Goal: Transaction & Acquisition: Purchase product/service

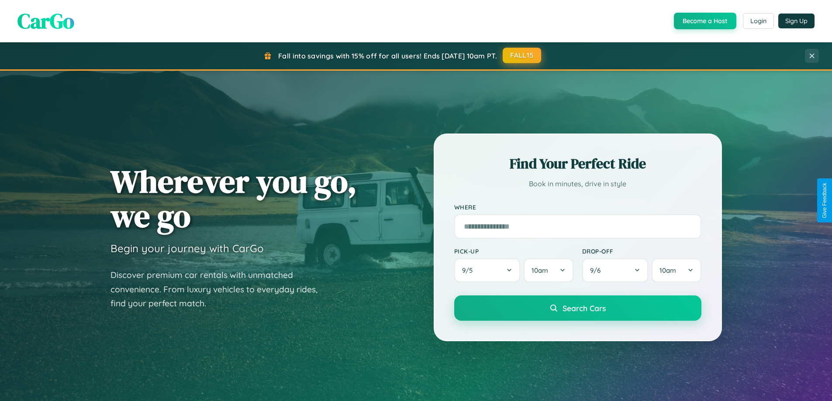
click at [522, 55] on button "FALL15" at bounding box center [521, 56] width 38 height 16
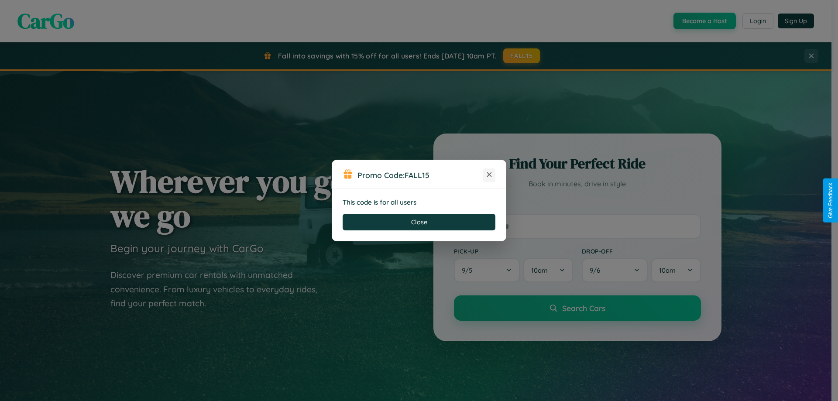
click at [489, 175] on icon at bounding box center [489, 174] width 9 height 9
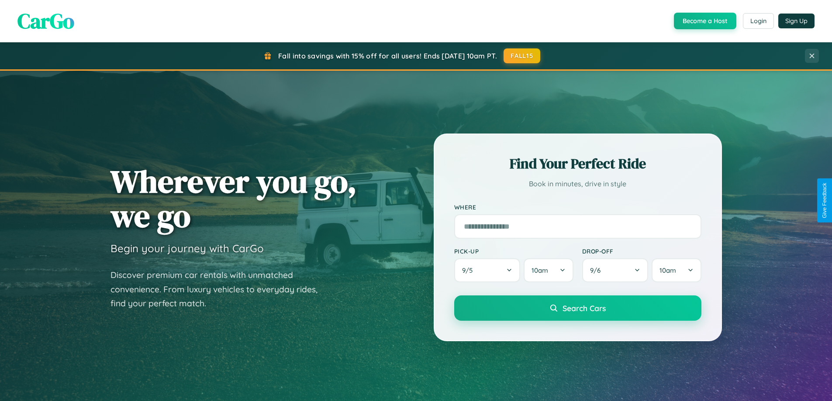
scroll to position [26, 0]
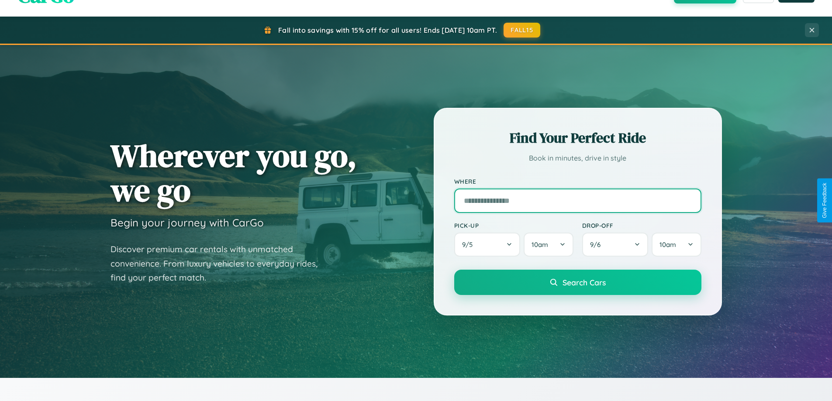
click at [577, 200] on input "text" at bounding box center [577, 201] width 247 height 24
type input "**********"
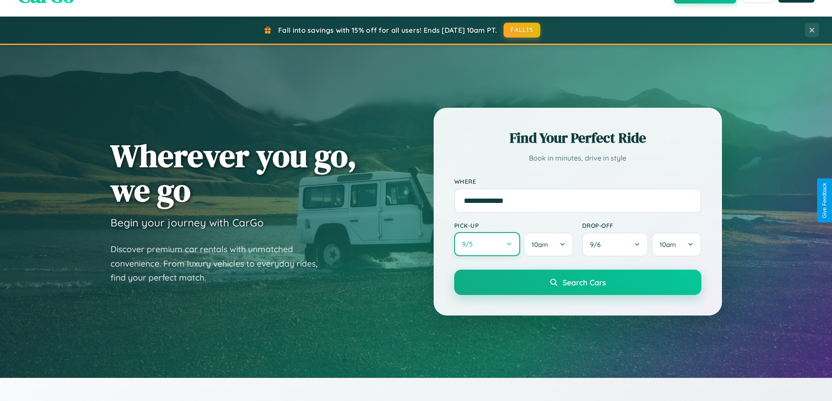
click at [487, 244] on button "9 / 5" at bounding box center [487, 244] width 66 height 24
select select "*"
select select "****"
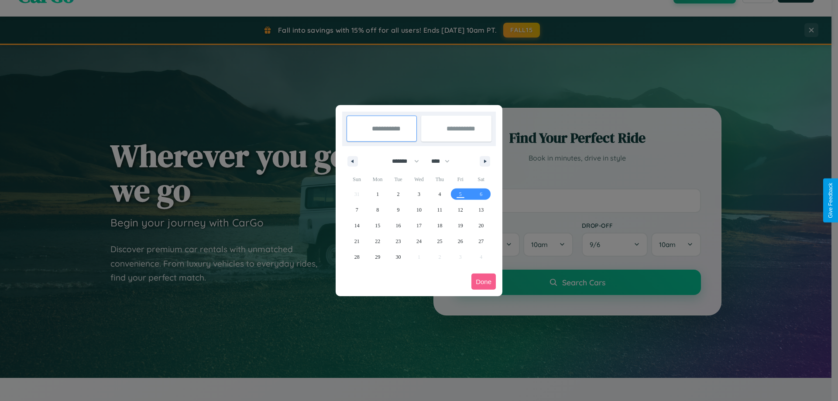
drag, startPoint x: 402, startPoint y: 161, endPoint x: 419, endPoint y: 175, distance: 22.4
click at [402, 161] on select "******* ******** ***** ***** *** **** **** ****** ********* ******* ******** **…" at bounding box center [403, 161] width 37 height 14
click at [460, 210] on span "12" at bounding box center [460, 210] width 5 height 16
type input "**********"
click at [440, 225] on span "18" at bounding box center [439, 226] width 5 height 16
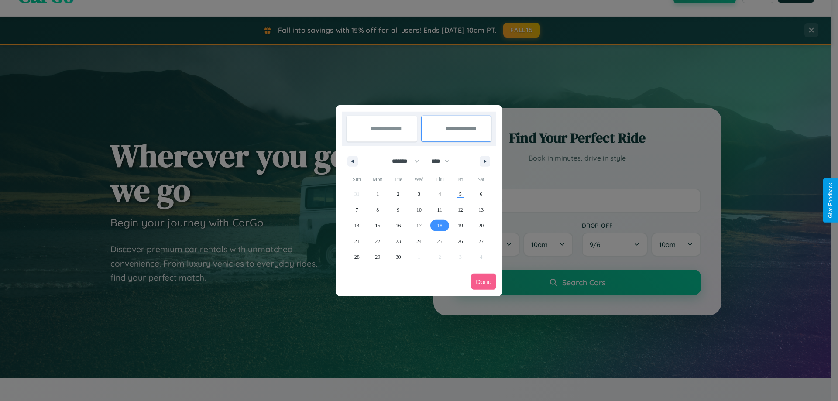
type input "**********"
click at [484, 282] on button "Done" at bounding box center [483, 282] width 24 height 16
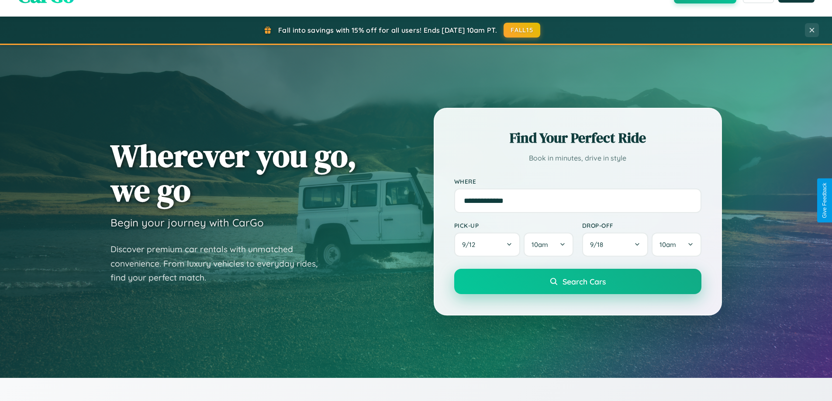
click at [577, 282] on span "Search Cars" at bounding box center [583, 282] width 43 height 10
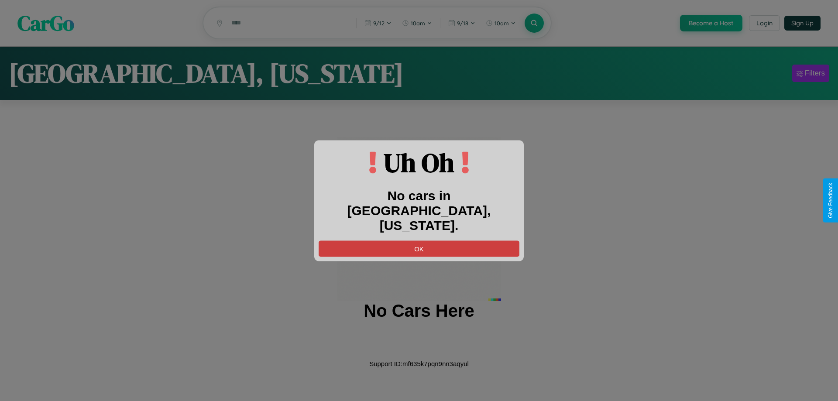
click at [419, 241] on button "OK" at bounding box center [419, 249] width 201 height 16
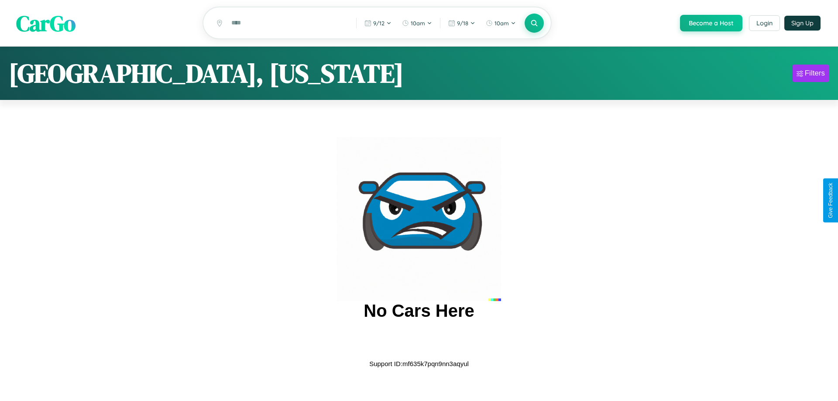
click at [46, 24] on span "CarGo" at bounding box center [45, 23] width 59 height 30
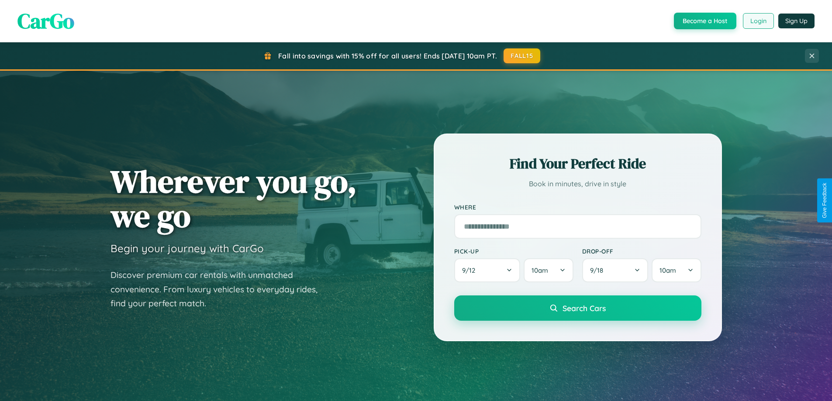
click at [757, 21] on button "Login" at bounding box center [758, 21] width 31 height 16
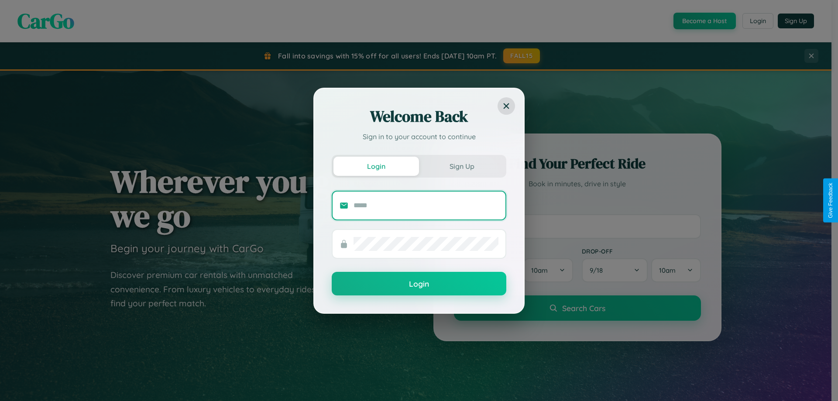
click at [426, 205] on input "text" at bounding box center [426, 206] width 145 height 14
type input "**********"
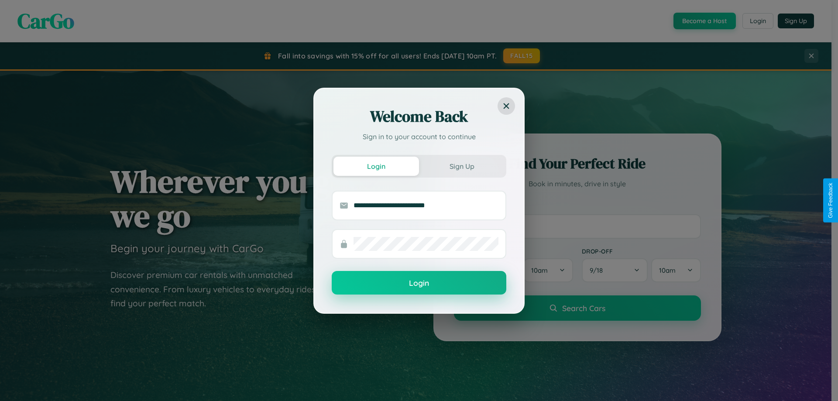
click at [419, 283] on button "Login" at bounding box center [419, 283] width 175 height 24
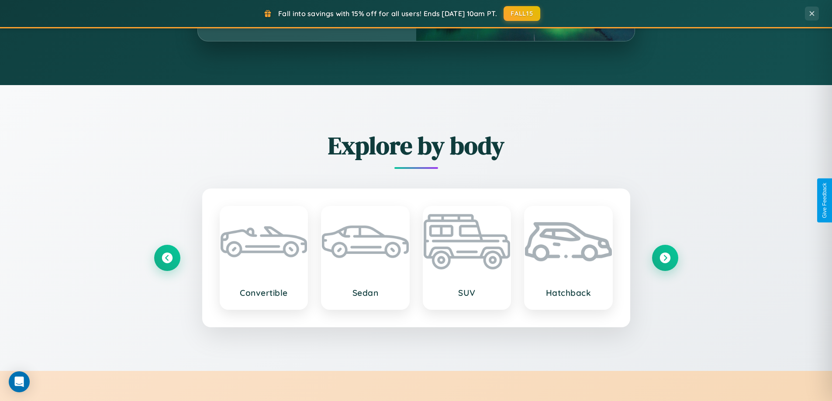
scroll to position [1023, 0]
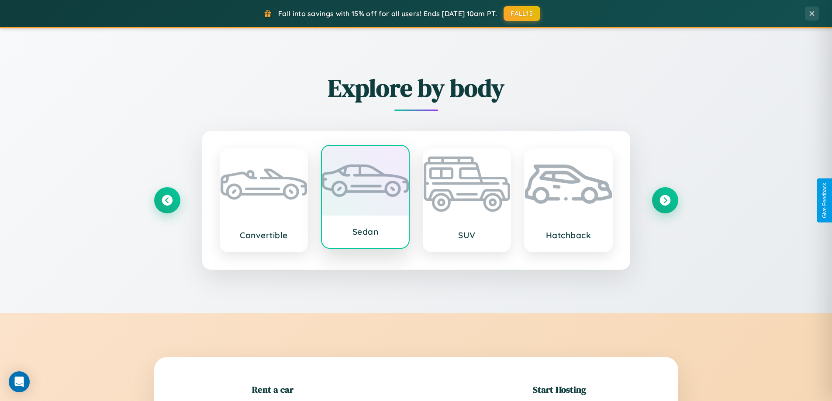
click at [365, 199] on div at bounding box center [365, 181] width 87 height 70
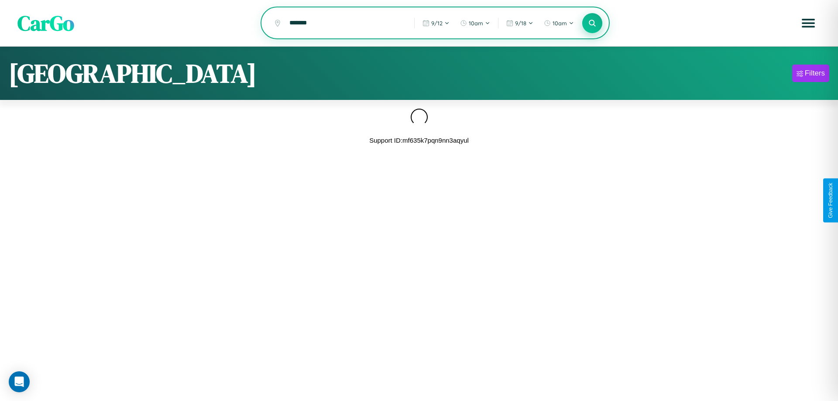
click at [592, 23] on icon at bounding box center [592, 23] width 8 height 8
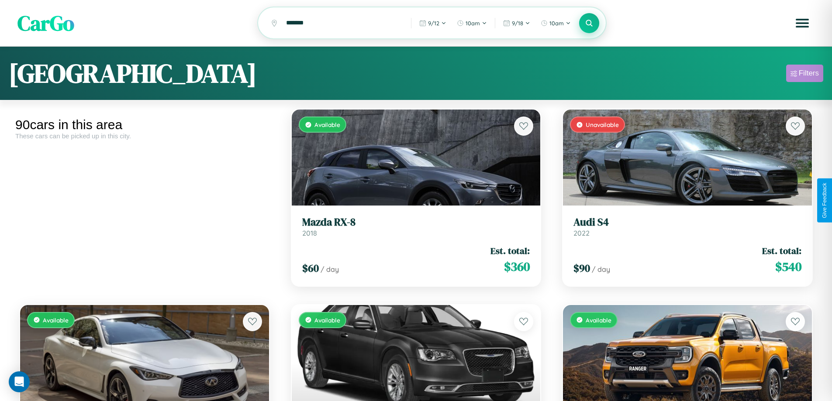
click at [804, 75] on div "Filters" at bounding box center [808, 73] width 20 height 9
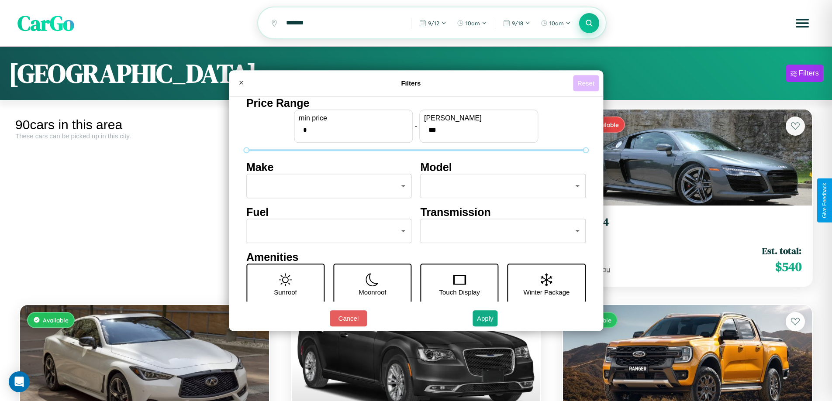
click at [587, 83] on button "Reset" at bounding box center [586, 83] width 26 height 16
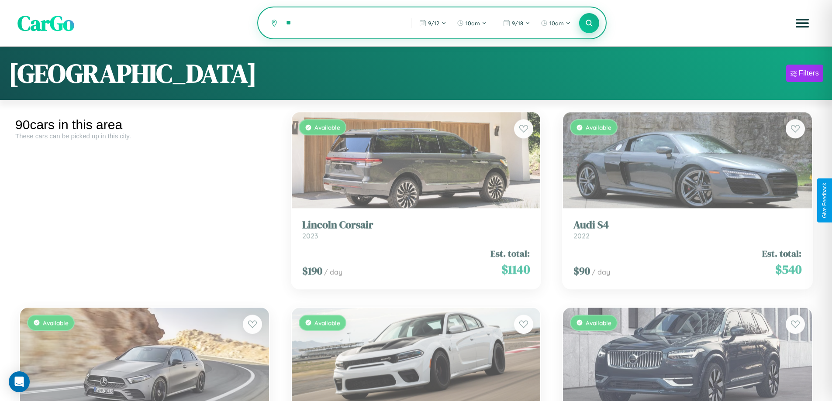
type input "*"
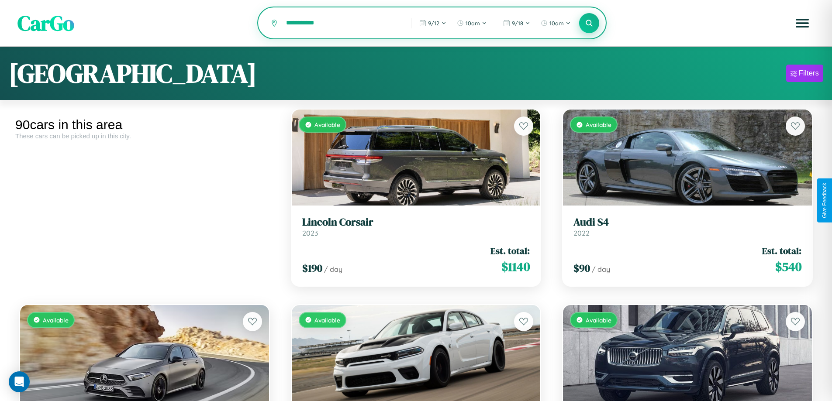
type input "**********"
click at [589, 24] on icon at bounding box center [589, 23] width 8 height 8
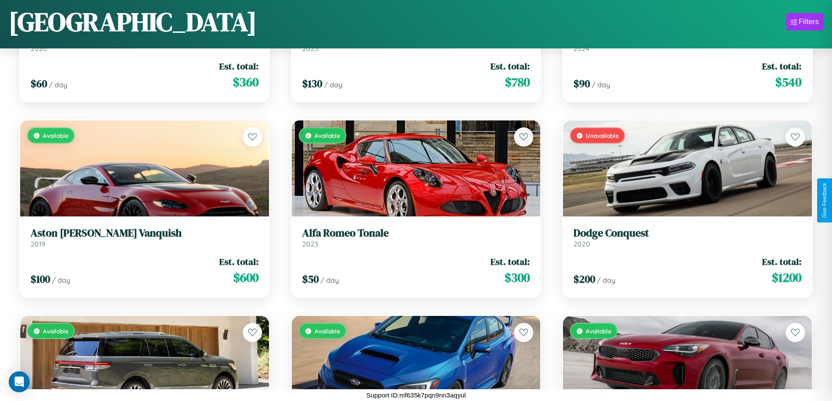
scroll to position [5401, 0]
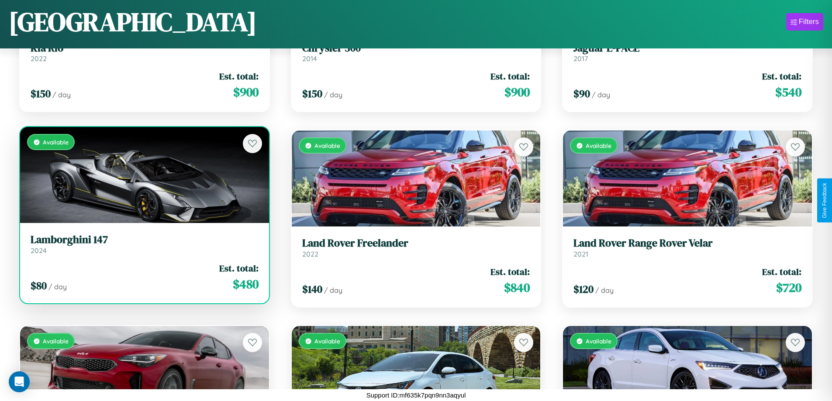
click at [143, 248] on link "Lamborghini 147 2024" at bounding box center [145, 244] width 228 height 21
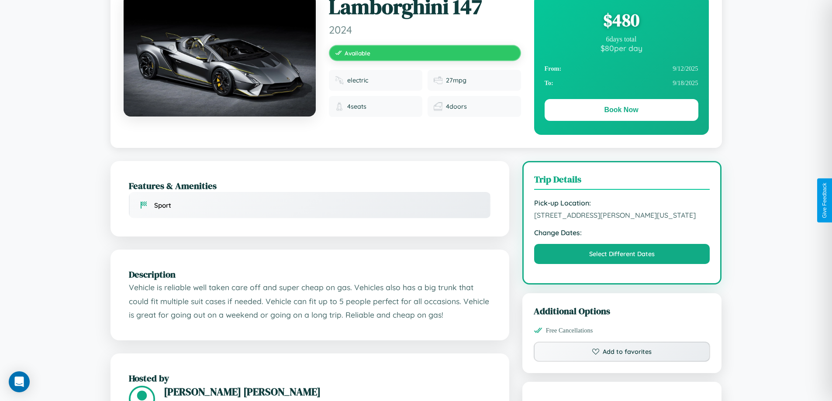
scroll to position [296, 0]
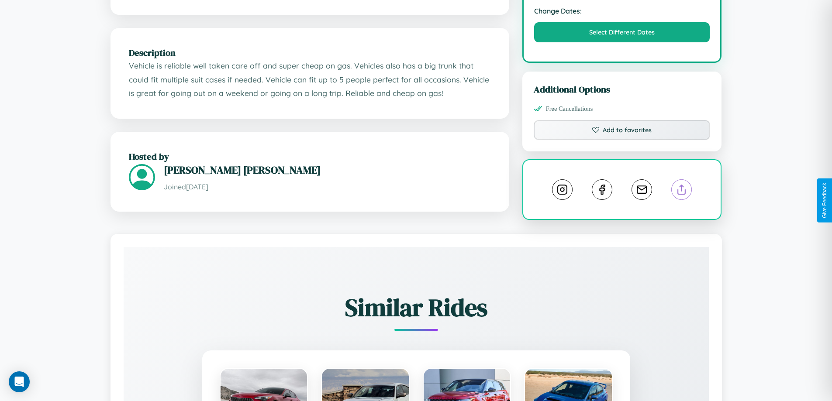
click at [681, 191] on line at bounding box center [681, 188] width 0 height 6
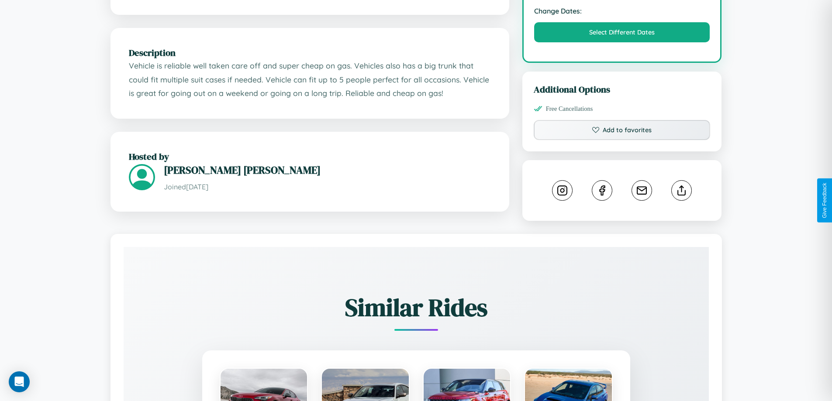
scroll to position [495, 0]
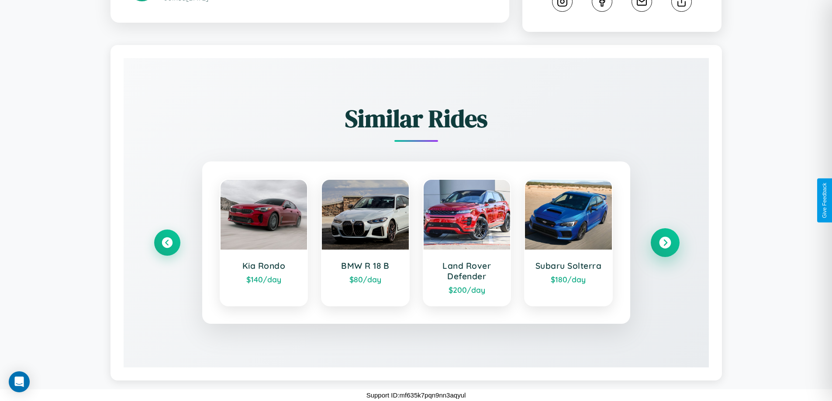
click at [664, 243] on icon at bounding box center [665, 243] width 12 height 12
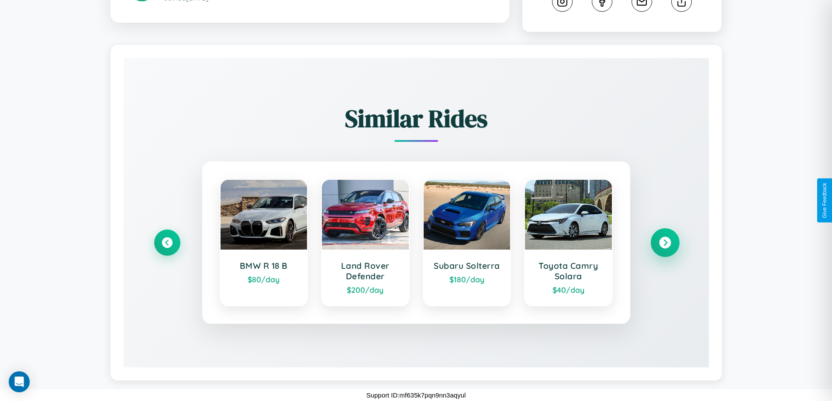
click at [664, 243] on icon at bounding box center [665, 243] width 12 height 12
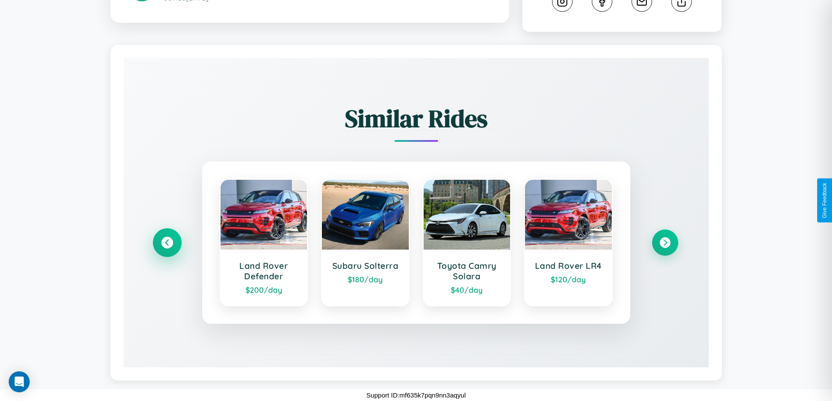
click at [167, 243] on icon at bounding box center [167, 243] width 12 height 12
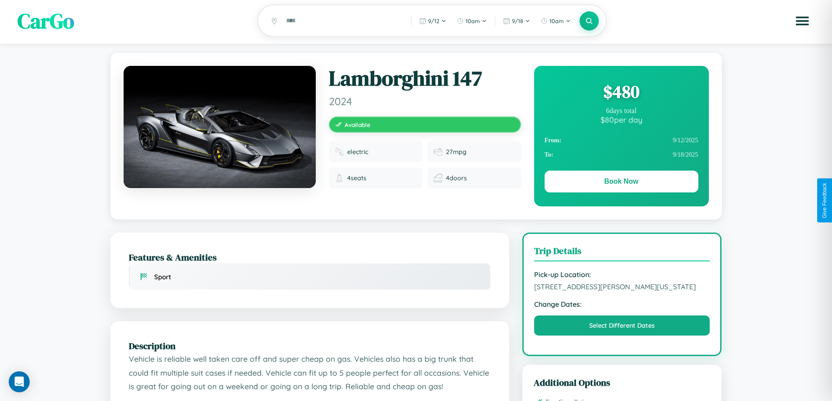
scroll to position [0, 0]
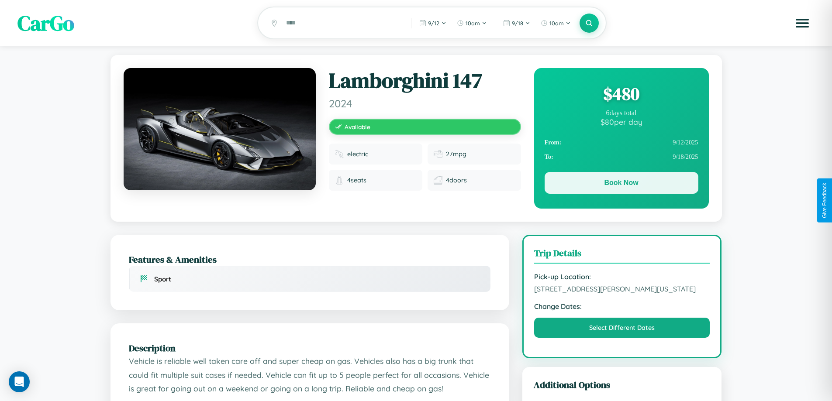
click at [621, 185] on button "Book Now" at bounding box center [621, 183] width 154 height 22
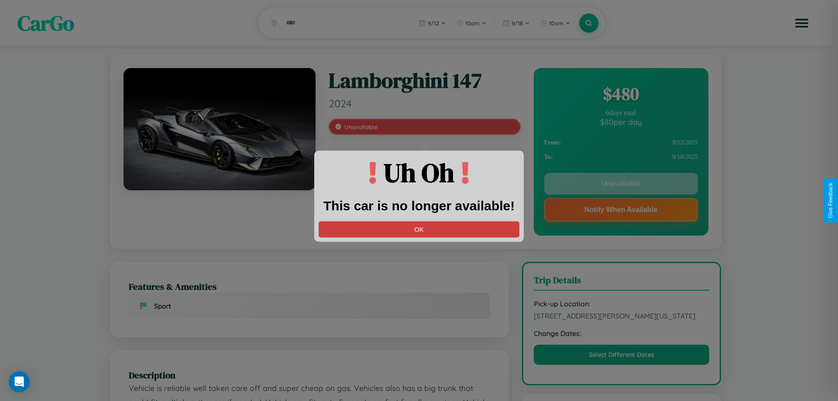
click at [419, 229] on button "OK" at bounding box center [419, 229] width 201 height 16
